Goal: Navigation & Orientation: Find specific page/section

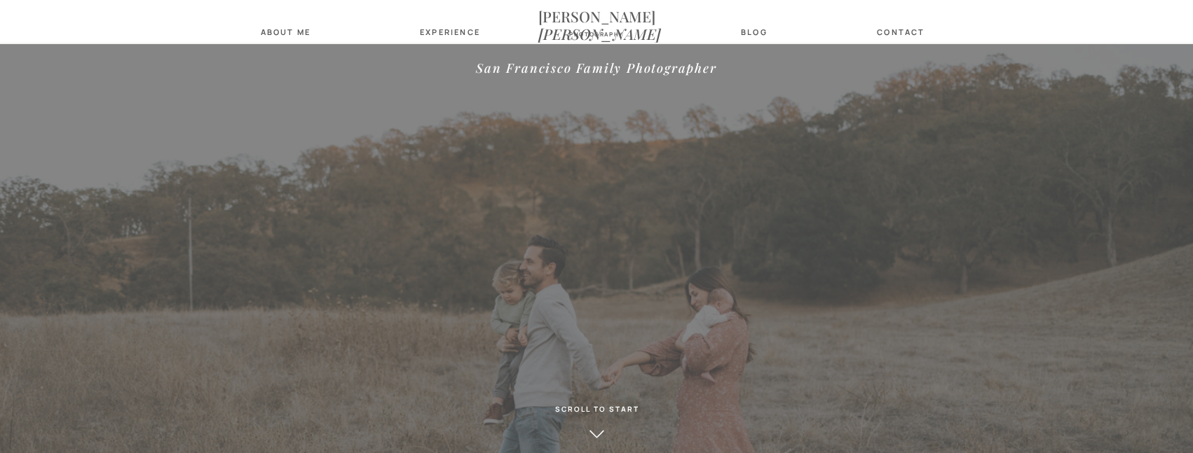
click at [434, 184] on div at bounding box center [596, 295] width 1193 height 502
click at [601, 432] on icon at bounding box center [596, 435] width 14 height 8
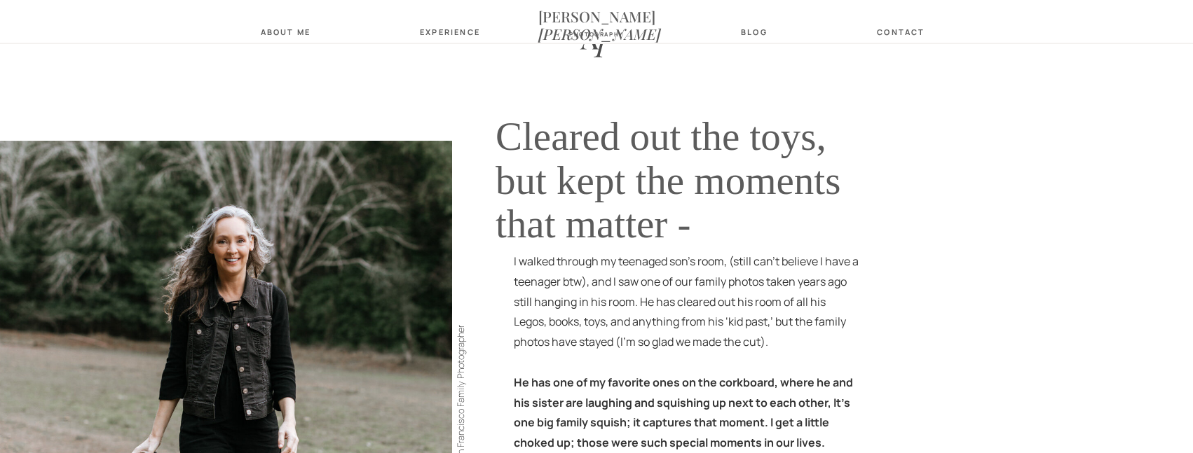
scroll to position [1658, 0]
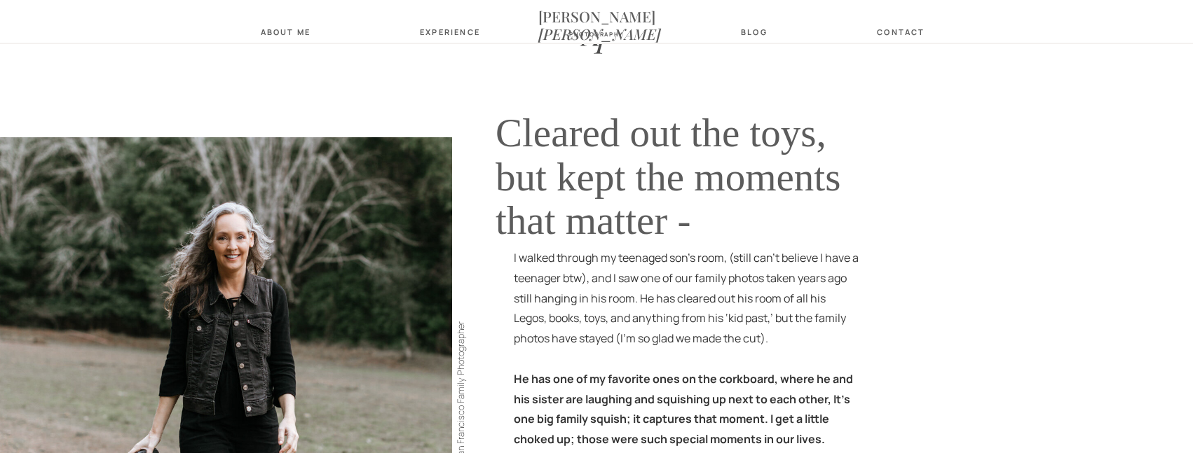
click at [273, 36] on nav "about Me" at bounding box center [285, 31] width 58 height 9
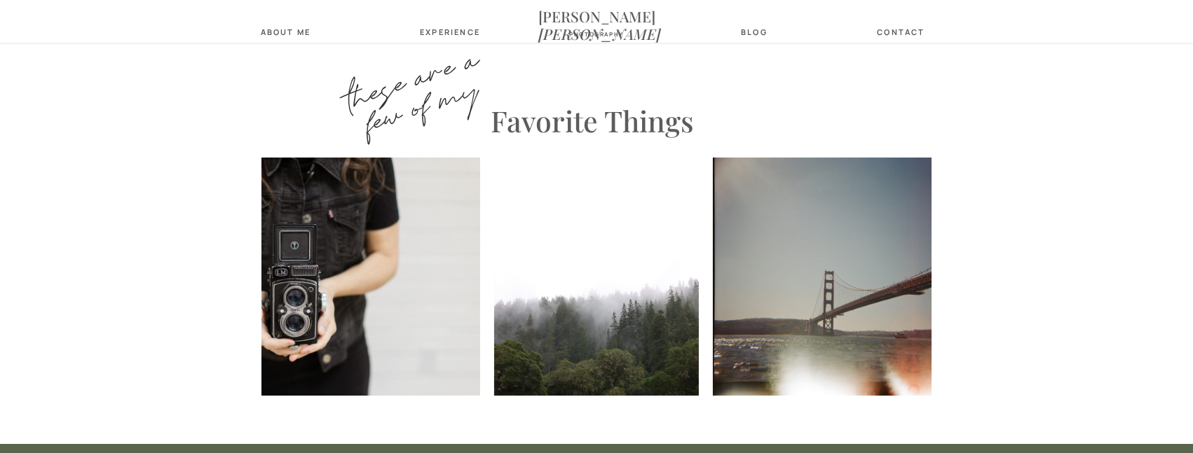
scroll to position [967, 0]
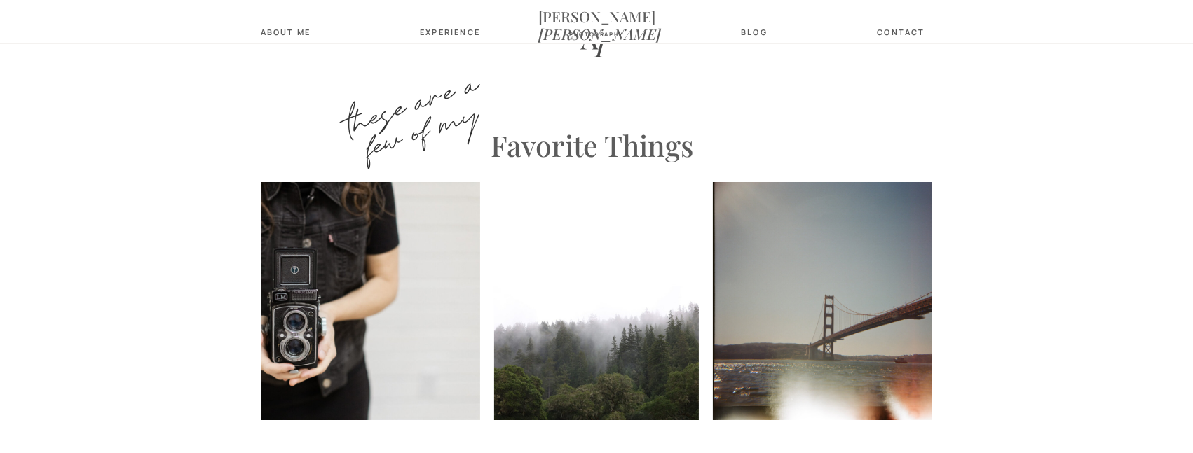
click at [563, 303] on img at bounding box center [596, 301] width 205 height 238
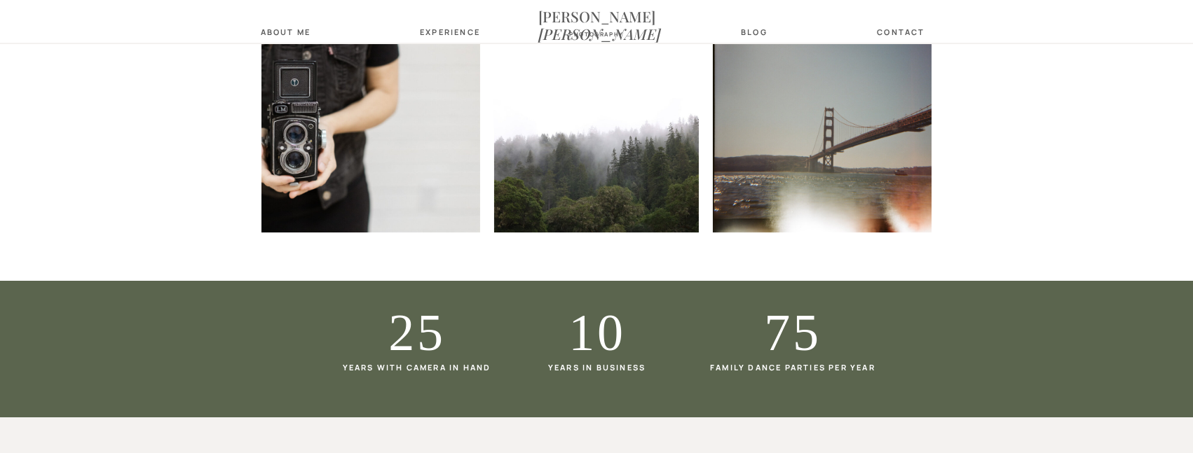
scroll to position [1159, 0]
